Goal: Obtain resource: Obtain resource

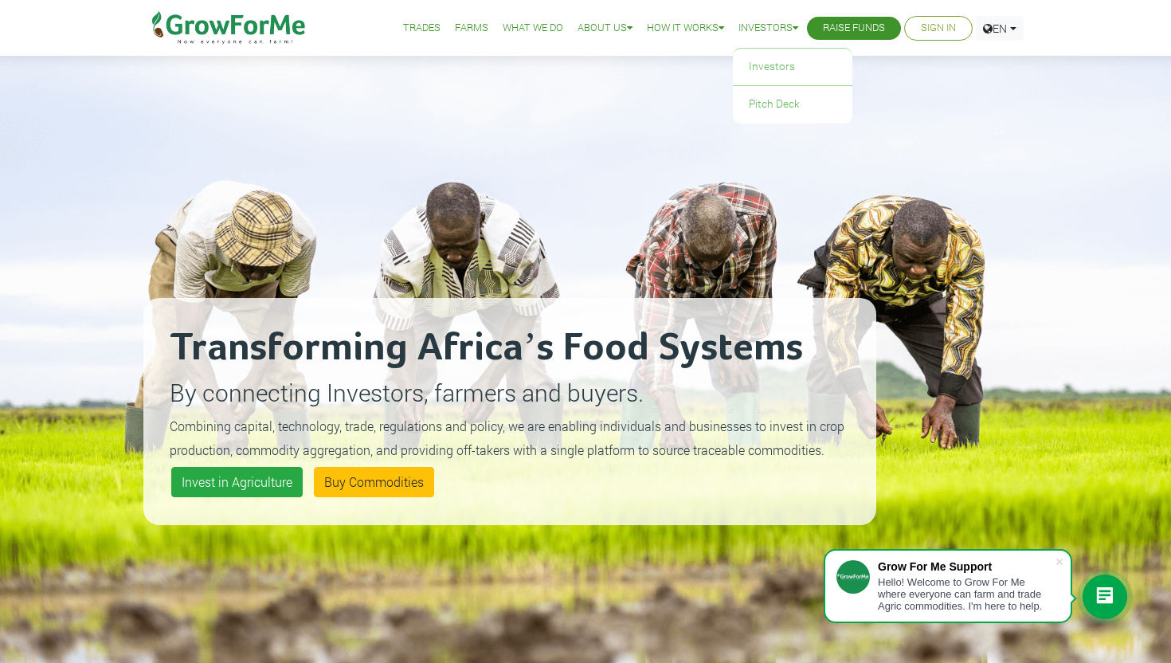
click at [745, 30] on link "Investors" at bounding box center [768, 28] width 60 height 17
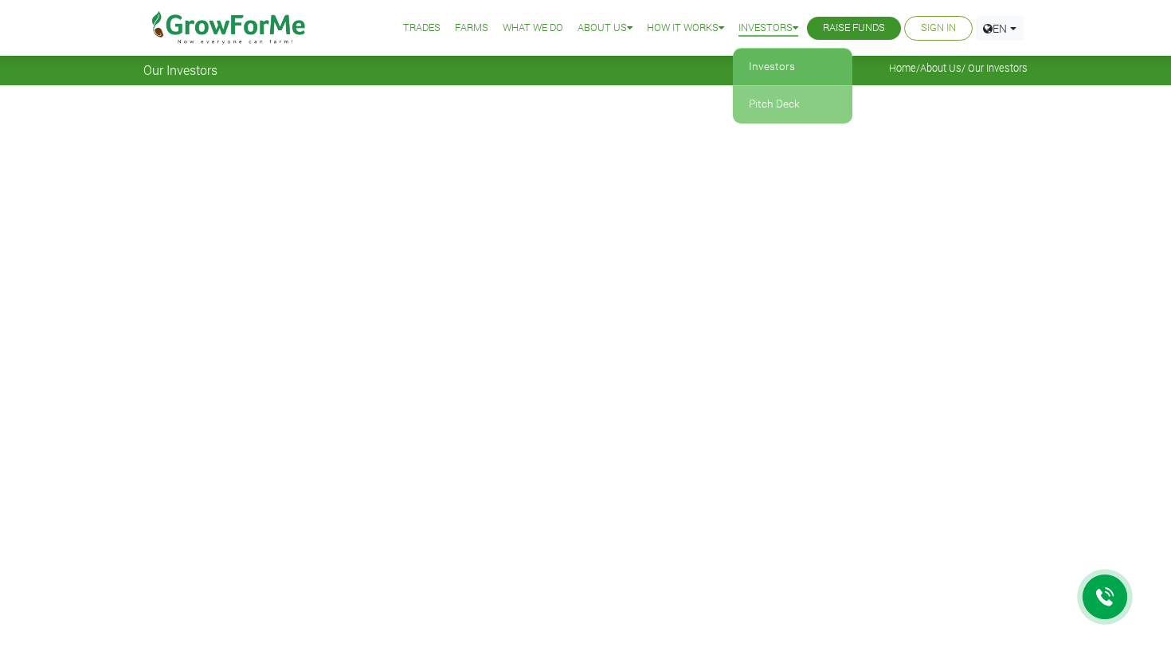
click at [773, 101] on link "Pitch Deck" at bounding box center [792, 104] width 119 height 37
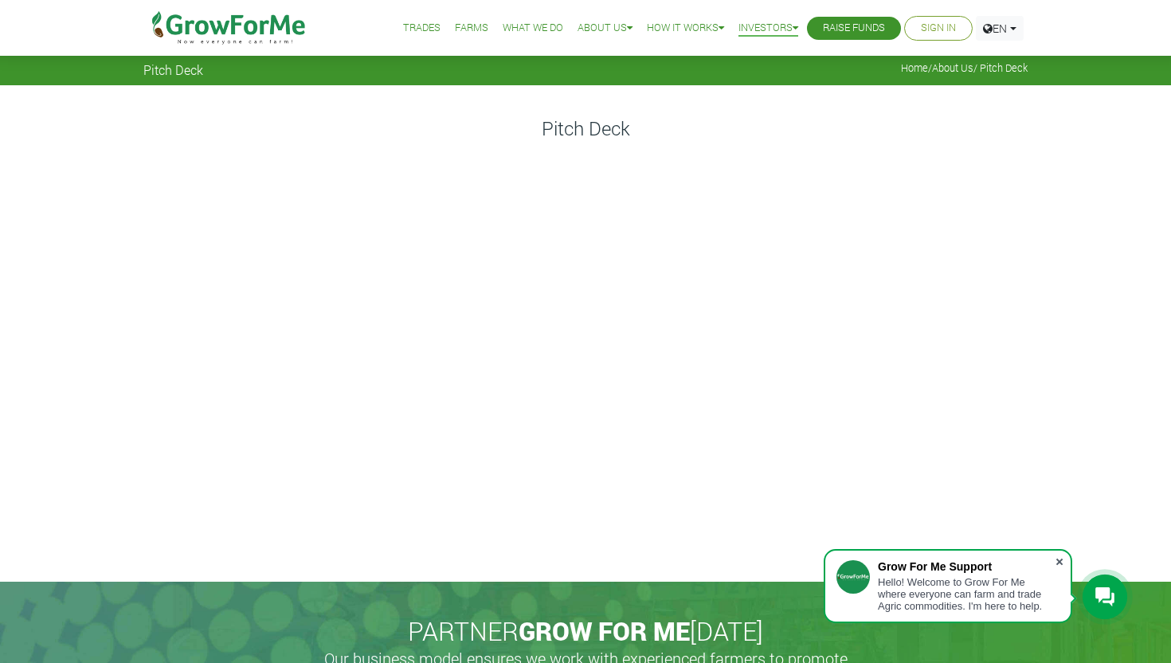
click at [1064, 557] on span at bounding box center [1059, 561] width 16 height 16
